Goal: Task Accomplishment & Management: Use online tool/utility

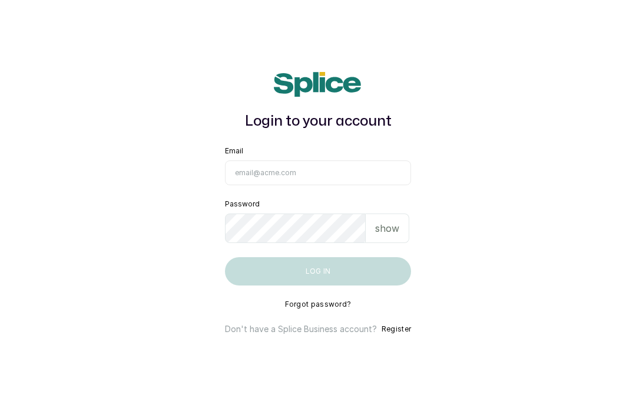
click at [382, 185] on input "Email" at bounding box center [318, 172] width 186 height 25
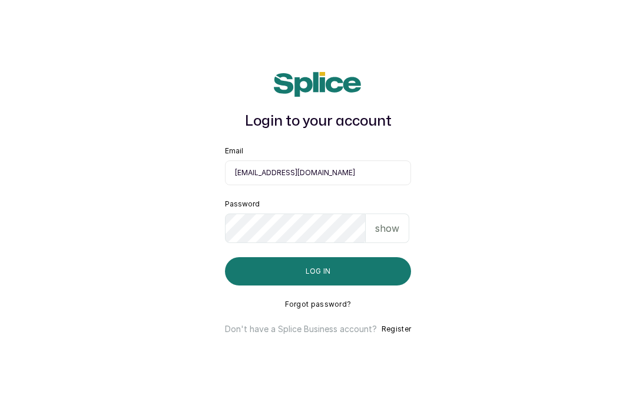
click at [344, 285] on button "Log in" at bounding box center [318, 271] width 186 height 28
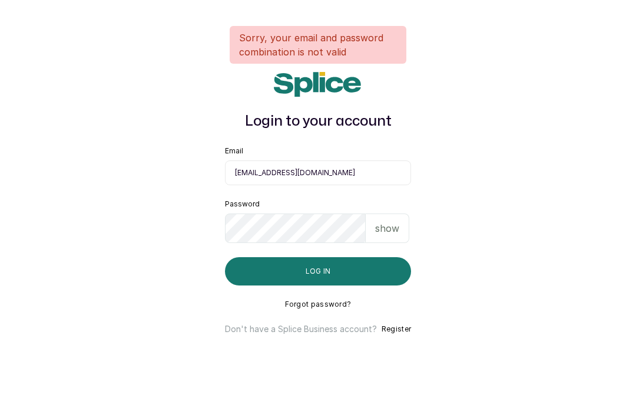
click at [360, 185] on input "info@taupesalon.co" at bounding box center [318, 172] width 186 height 25
type input "info@taupesalon.com"
click at [349, 285] on button "Log in" at bounding box center [318, 271] width 186 height 28
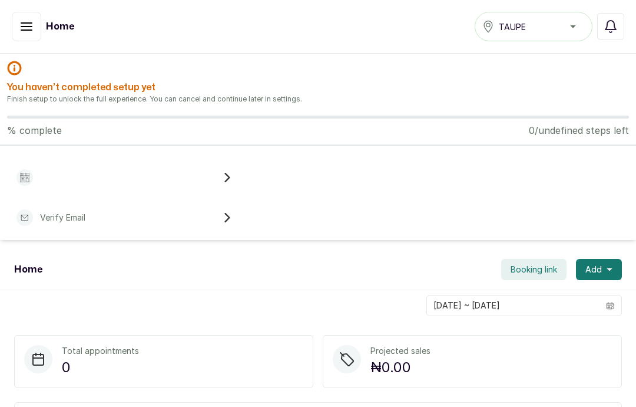
click at [29, 24] on icon "button" at bounding box center [26, 26] width 11 height 7
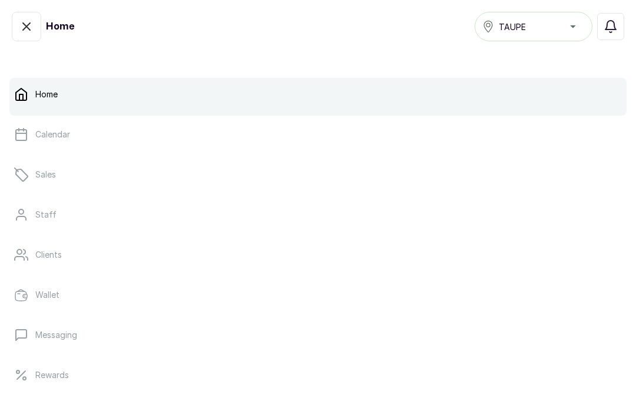
click at [54, 137] on p "Calendar" at bounding box center [52, 134] width 35 height 12
